Goal: Task Accomplishment & Management: Manage account settings

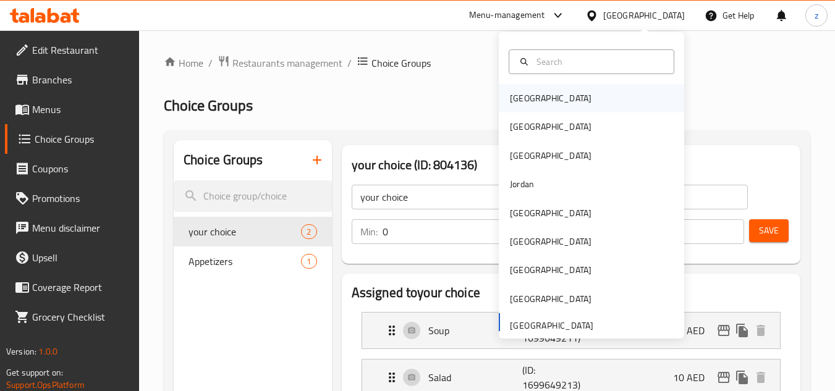
click at [546, 90] on div "[GEOGRAPHIC_DATA]" at bounding box center [591, 98] width 185 height 28
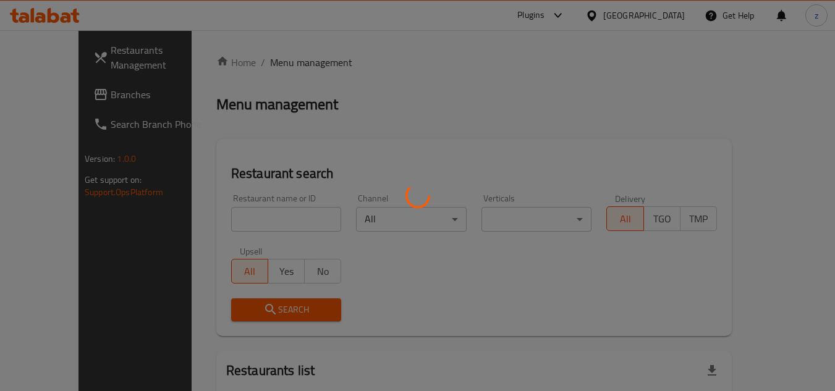
click at [652, 49] on div at bounding box center [417, 195] width 835 height 391
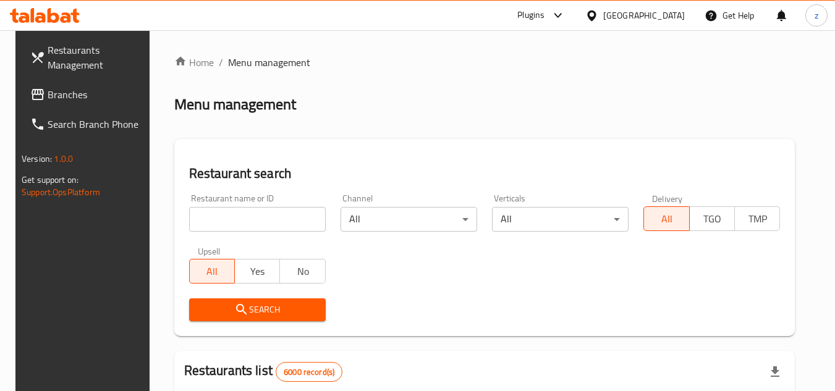
click at [660, 15] on div "[GEOGRAPHIC_DATA]" at bounding box center [644, 16] width 82 height 14
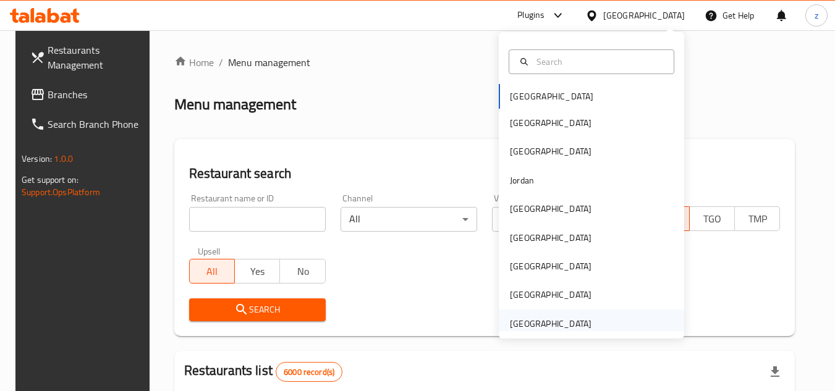
click at [533, 322] on div "[GEOGRAPHIC_DATA]" at bounding box center [551, 324] width 82 height 14
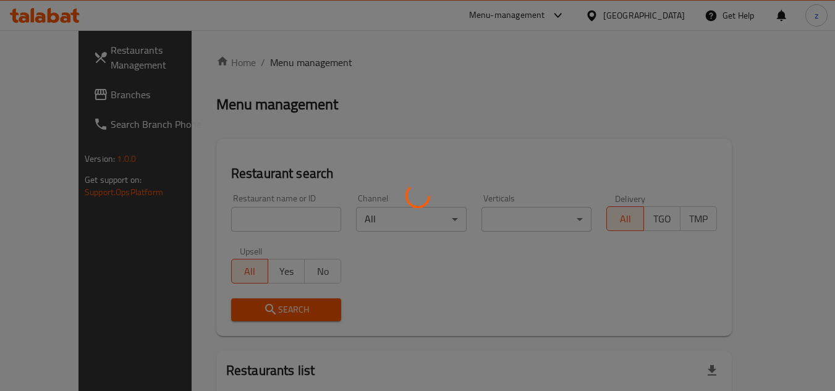
click at [408, 73] on div at bounding box center [417, 195] width 835 height 391
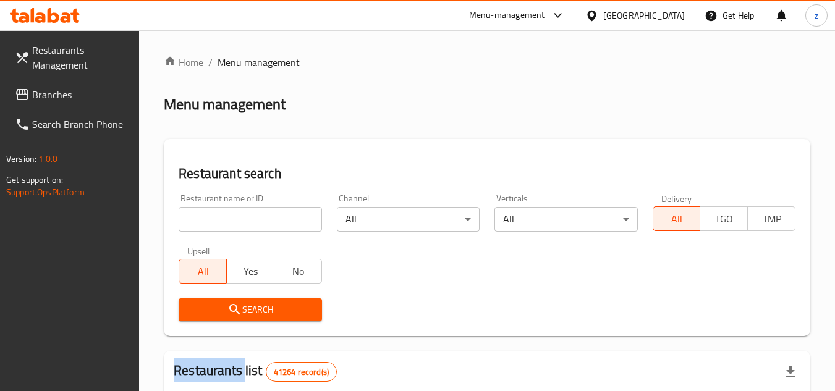
click at [408, 73] on div at bounding box center [417, 195] width 835 height 391
click at [70, 91] on span "Branches" at bounding box center [81, 94] width 98 height 15
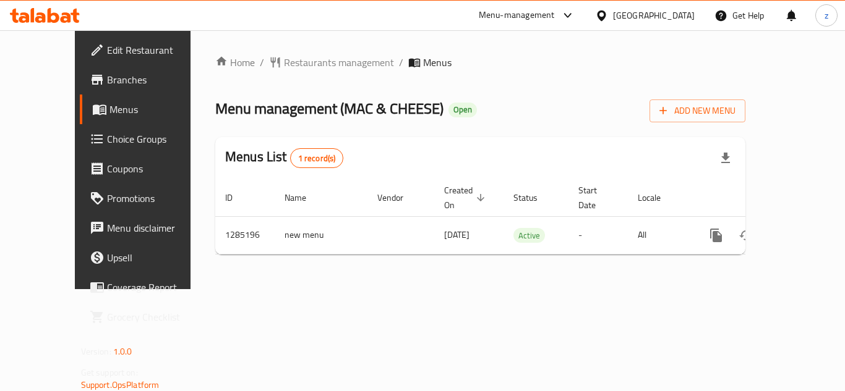
click at [107, 142] on span "Choice Groups" at bounding box center [156, 139] width 99 height 15
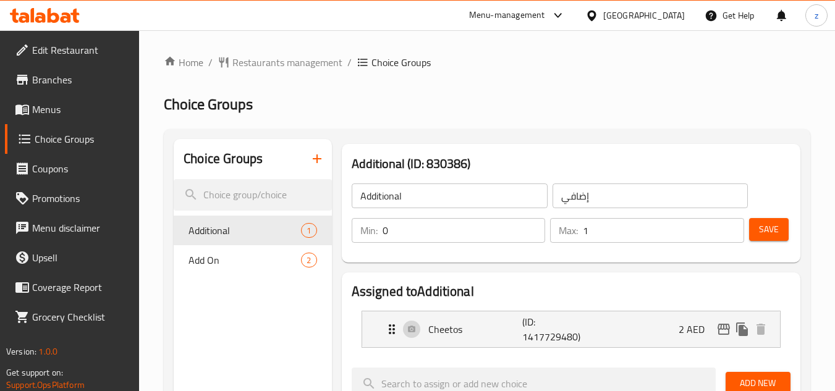
click at [40, 3] on div at bounding box center [45, 15] width 90 height 25
click at [675, 19] on div "[GEOGRAPHIC_DATA]" at bounding box center [644, 16] width 82 height 14
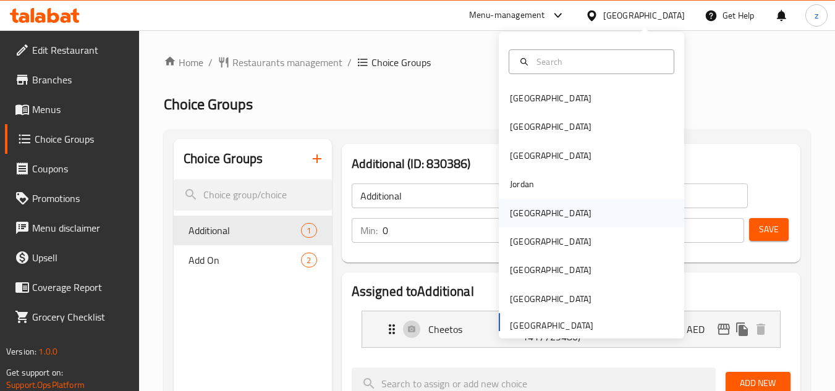
click at [514, 212] on div "[GEOGRAPHIC_DATA]" at bounding box center [551, 214] width 82 height 14
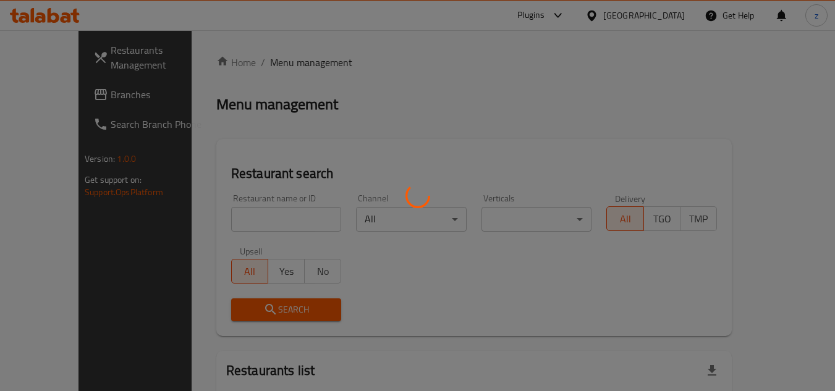
click at [444, 71] on div at bounding box center [417, 195] width 835 height 391
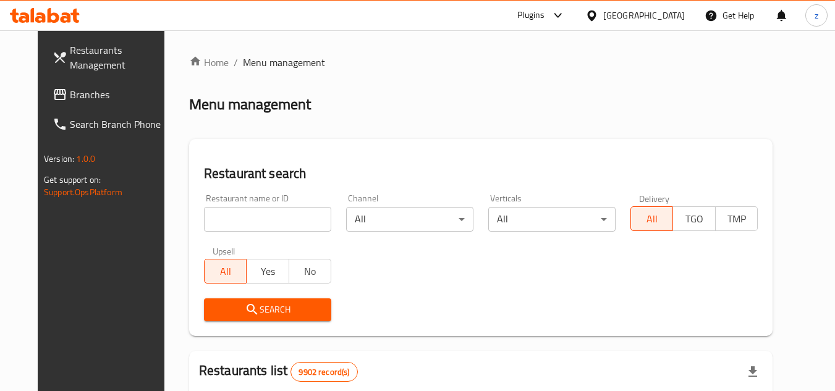
drag, startPoint x: 57, startPoint y: 95, endPoint x: 55, endPoint y: 117, distance: 21.7
click at [70, 95] on span "Branches" at bounding box center [119, 94] width 98 height 15
